Goal: Find specific page/section: Find specific page/section

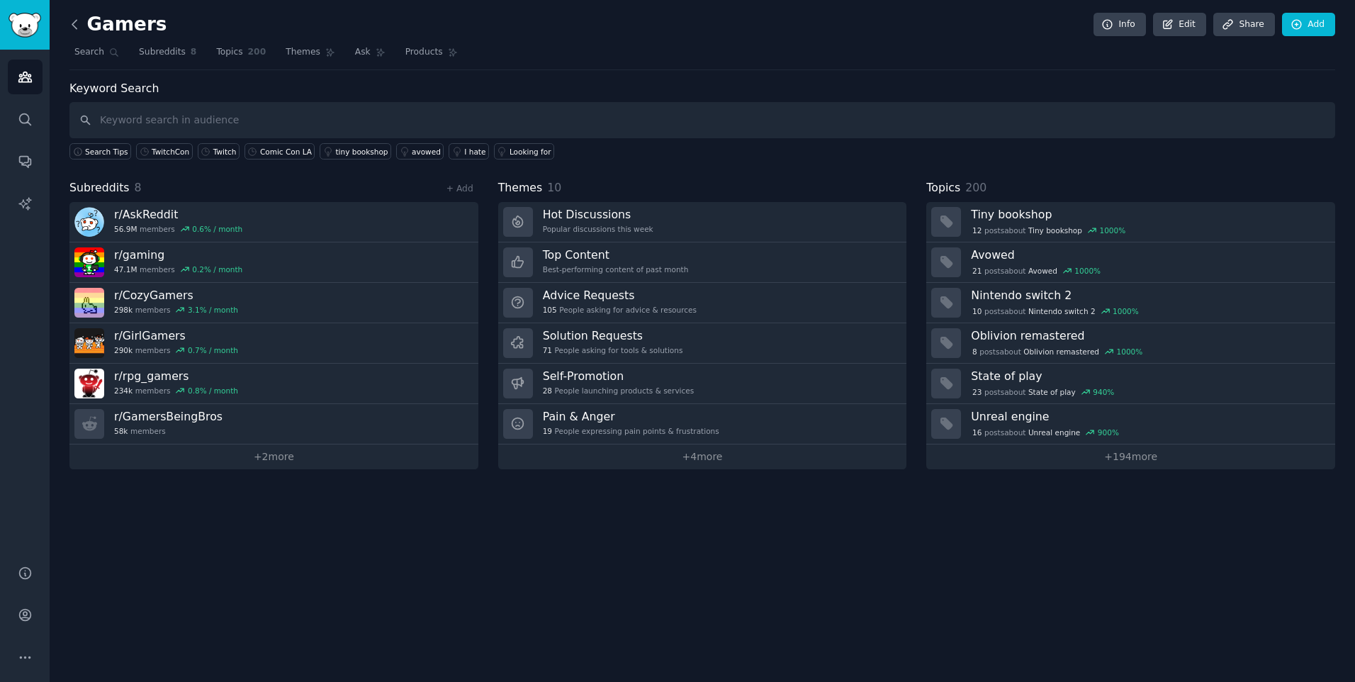
click at [80, 19] on icon at bounding box center [74, 24] width 15 height 15
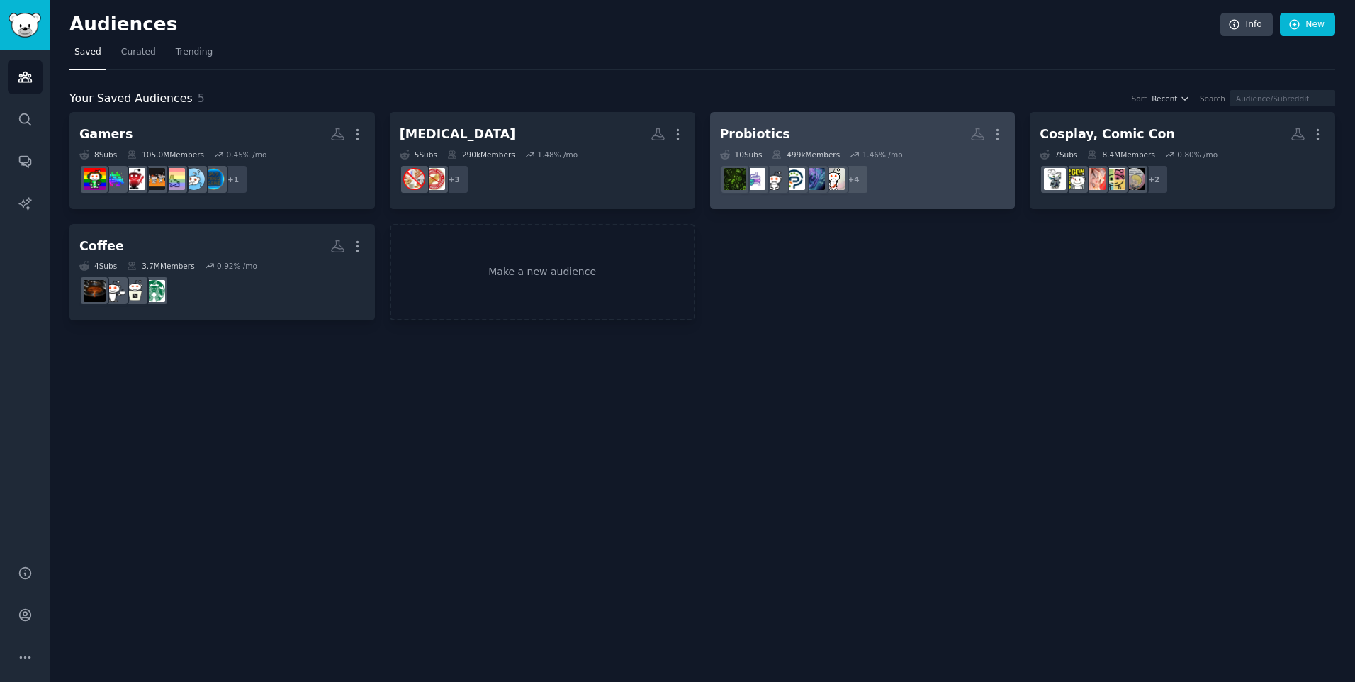
click at [924, 157] on div "10 Sub s 499k Members 1.46 % /mo" at bounding box center [863, 155] width 286 height 10
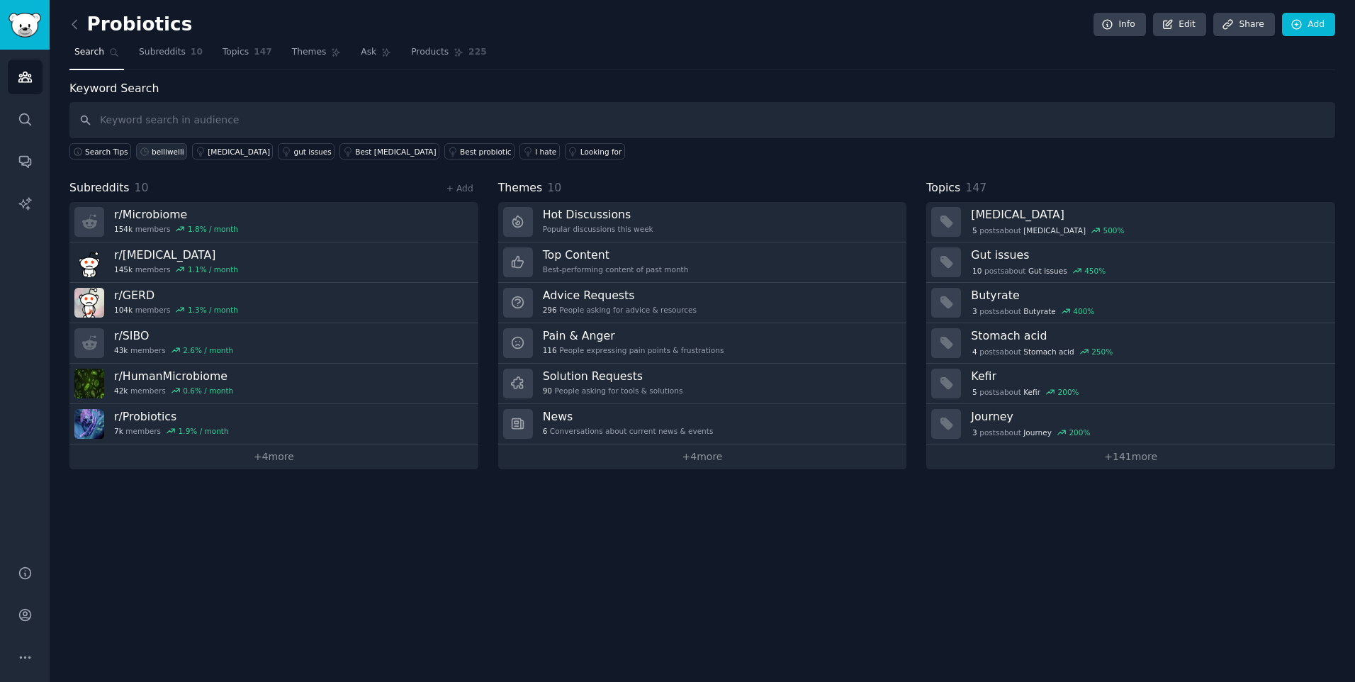
click at [159, 154] on div "belliwelli" at bounding box center [168, 152] width 33 height 10
